Goal: Task Accomplishment & Management: Manage account settings

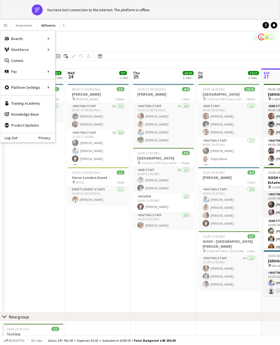
scroll to position [0, 131]
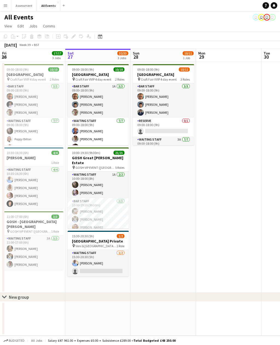
click at [7, 5] on app-icon "Menu" at bounding box center [5, 5] width 4 height 4
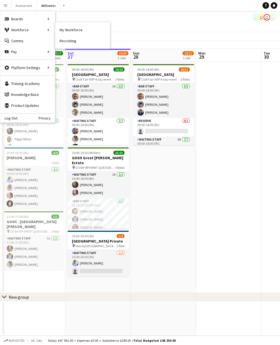
click at [88, 29] on link "My Workforce" at bounding box center [82, 29] width 55 height 11
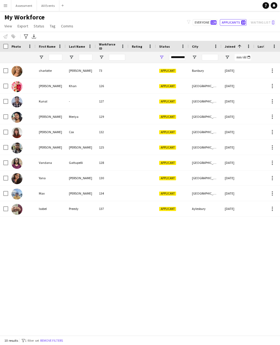
click at [240, 20] on button "Applicants 10" at bounding box center [233, 22] width 27 height 7
click at [216, 22] on span "128" at bounding box center [214, 22] width 6 height 4
type input "**********"
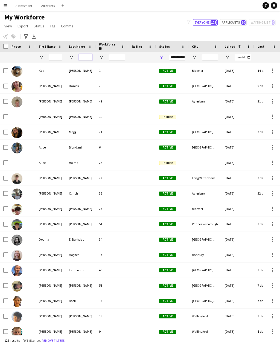
click at [88, 57] on input "Last Name Filter Input" at bounding box center [86, 57] width 14 height 7
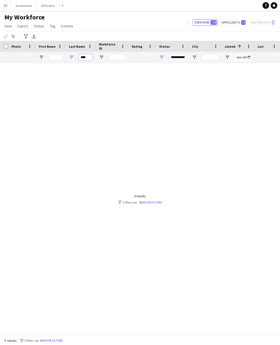
type input "****"
click at [157, 204] on link "Remove filters" at bounding box center [150, 202] width 23 height 4
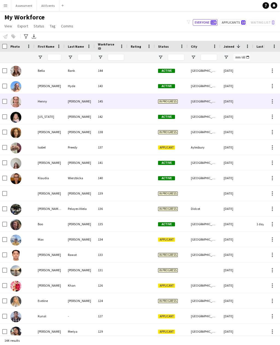
click at [197, 103] on div "Oxford" at bounding box center [204, 101] width 33 height 15
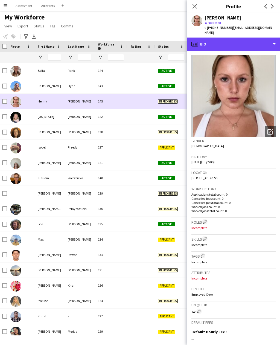
click at [253, 40] on div "profile Bio" at bounding box center [233, 44] width 93 height 13
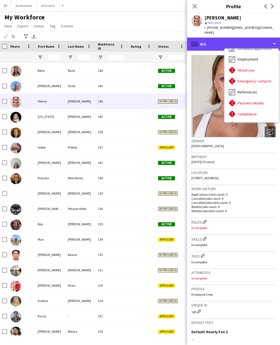
scroll to position [22, 0]
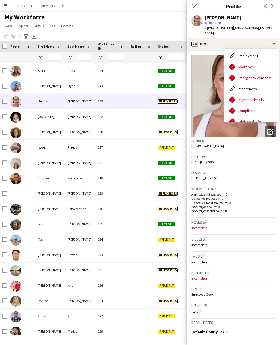
click at [262, 65] on div "About you About you" at bounding box center [252, 66] width 54 height 11
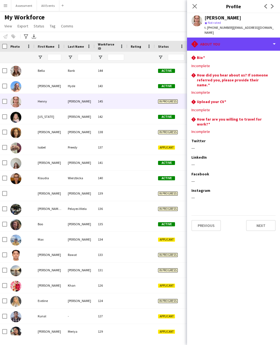
click at [261, 39] on div "rhombus-alert About you" at bounding box center [233, 44] width 93 height 13
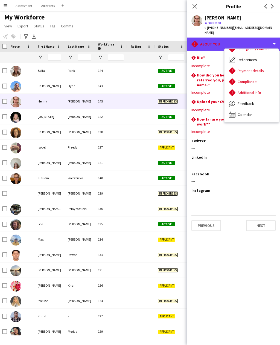
scroll to position [51, 0]
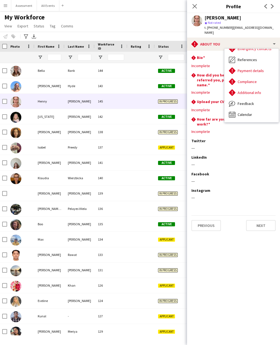
click at [263, 87] on div "Additional info Additional info" at bounding box center [252, 92] width 54 height 11
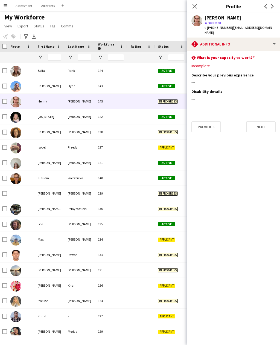
click at [198, 7] on app-icon "Close pop-in" at bounding box center [195, 6] width 7 height 7
